Goal: Connect with others: Connect with others

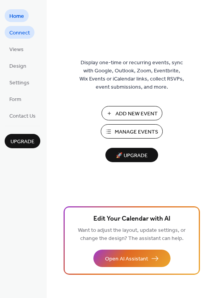
click at [16, 31] on span "Connect" at bounding box center [19, 33] width 21 height 8
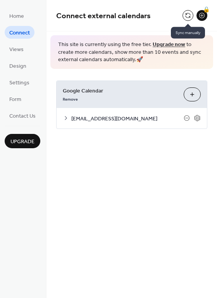
click at [190, 14] on button at bounding box center [187, 15] width 11 height 11
click at [187, 15] on button at bounding box center [187, 15] width 11 height 11
click at [188, 13] on button at bounding box center [187, 15] width 11 height 11
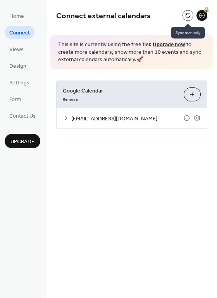
click at [185, 14] on button at bounding box center [187, 15] width 11 height 11
click at [189, 13] on button at bounding box center [187, 15] width 11 height 11
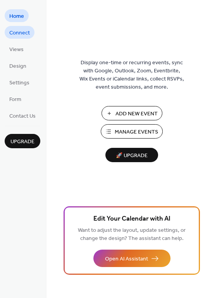
click at [26, 32] on span "Connect" at bounding box center [19, 33] width 21 height 8
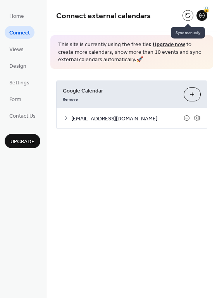
click at [187, 16] on button at bounding box center [187, 15] width 11 height 11
click at [188, 17] on button at bounding box center [187, 15] width 11 height 11
